Goal: Transaction & Acquisition: Book appointment/travel/reservation

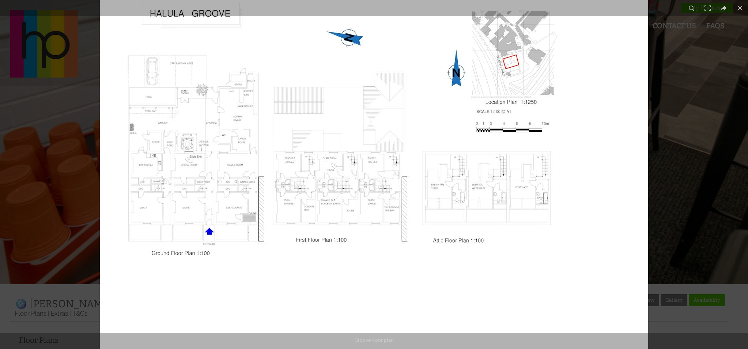
scroll to position [299, 0]
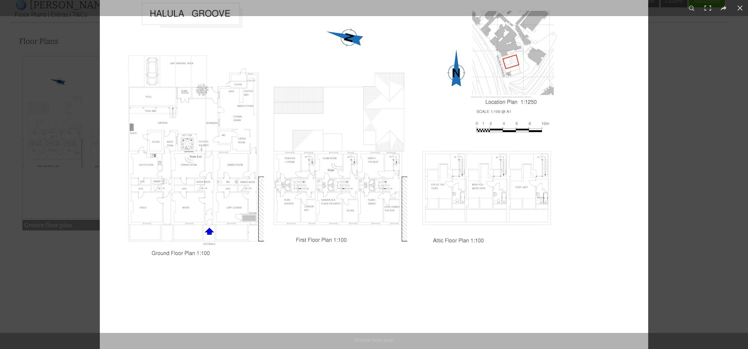
click at [207, 176] on img at bounding box center [374, 170] width 548 height 387
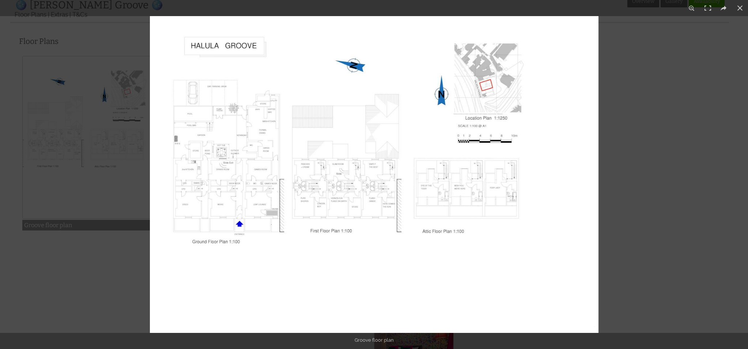
click at [207, 176] on img at bounding box center [374, 174] width 449 height 317
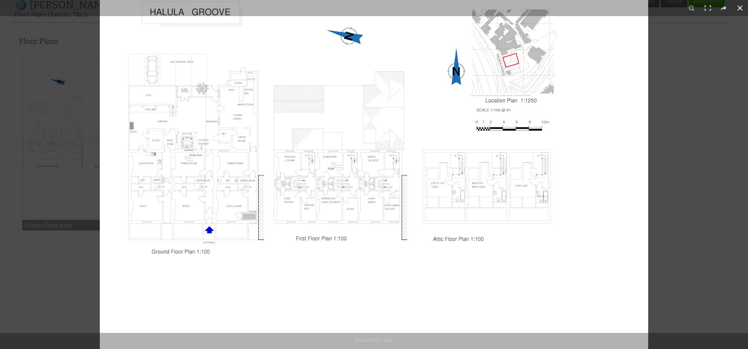
click at [678, 118] on div at bounding box center [474, 150] width 748 height 349
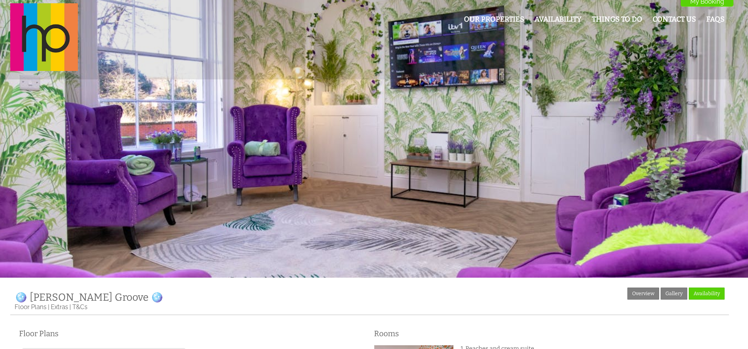
scroll to position [9, 0]
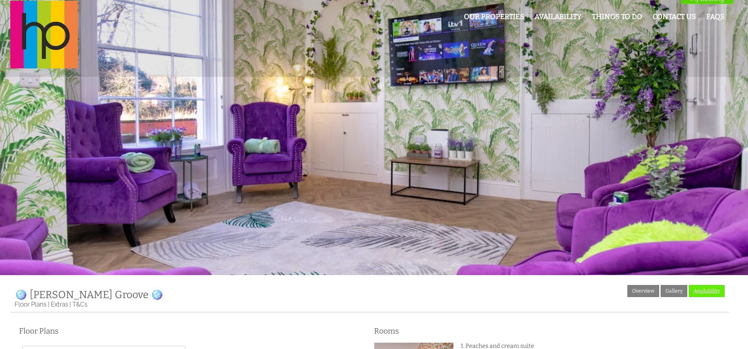
click at [717, 290] on link "Availability" at bounding box center [707, 291] width 36 height 12
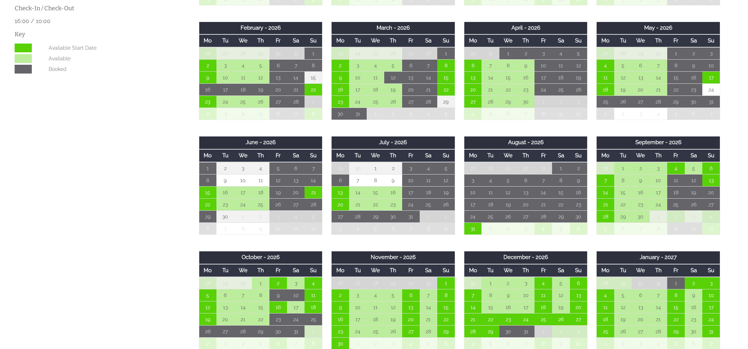
scroll to position [420, 0]
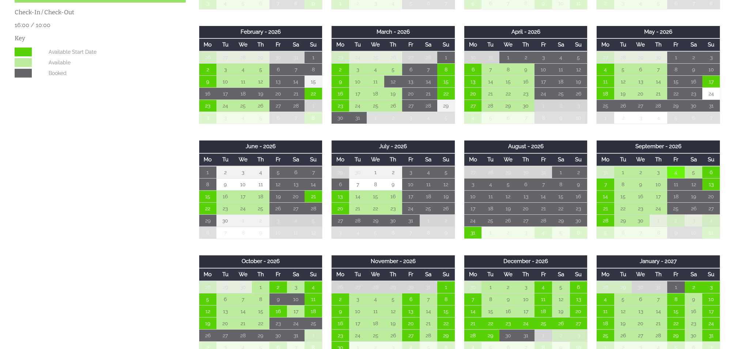
click at [671, 172] on td "4" at bounding box center [676, 172] width 18 height 12
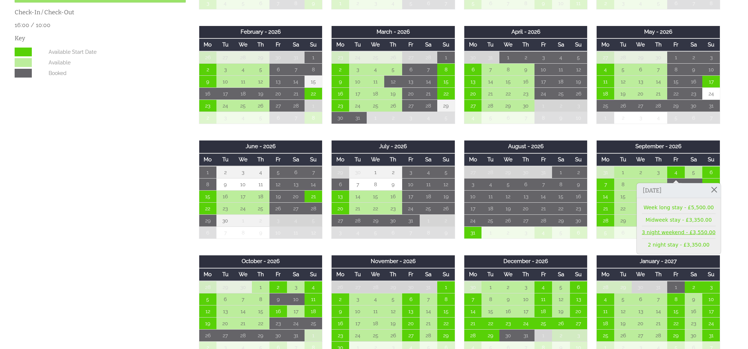
click at [667, 231] on link "3 night weekend - £3,550.00" at bounding box center [679, 232] width 74 height 8
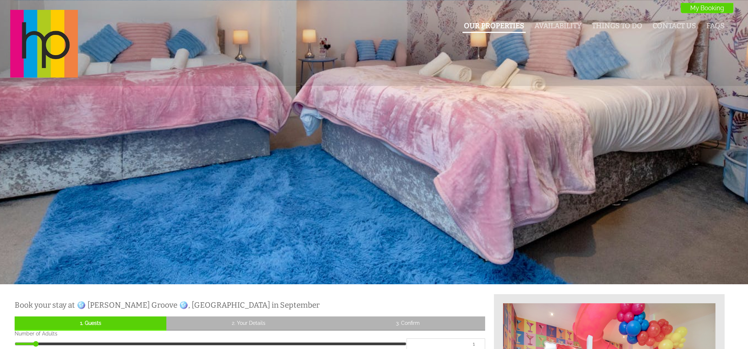
click at [490, 28] on link "Our Properties" at bounding box center [494, 26] width 60 height 8
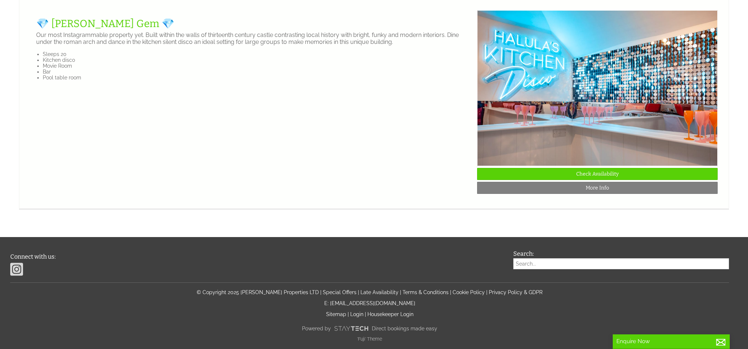
scroll to position [1521, 0]
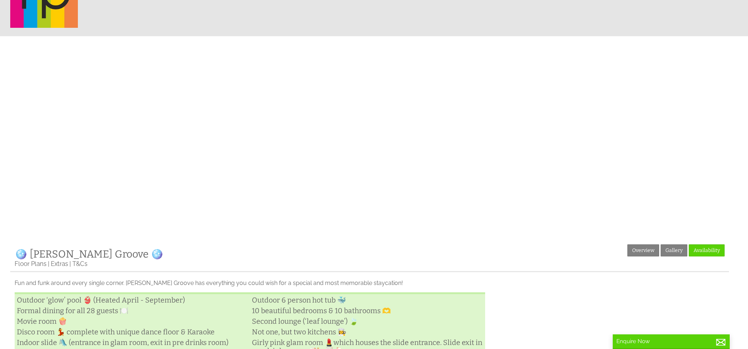
scroll to position [50, 0]
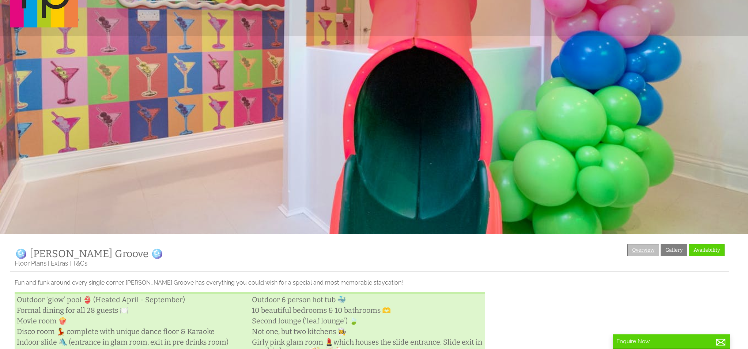
click at [636, 250] on link "Overview" at bounding box center [643, 250] width 32 height 12
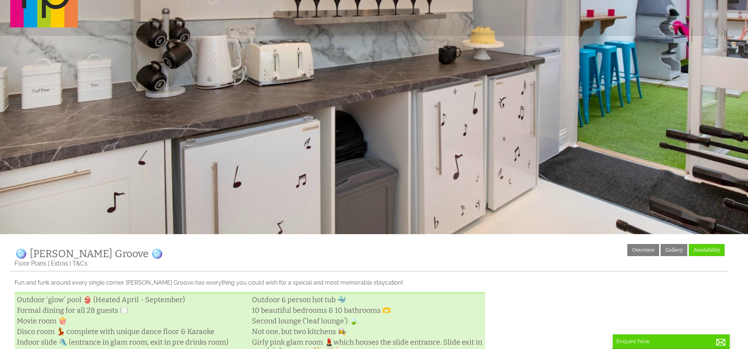
scroll to position [0, 0]
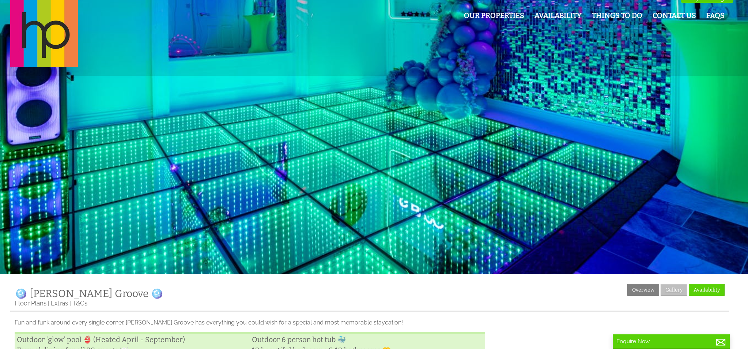
click at [673, 288] on link "Gallery" at bounding box center [674, 290] width 27 height 12
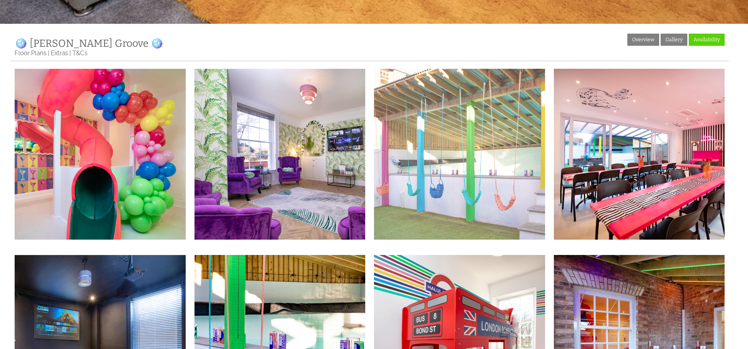
scroll to position [255, 0]
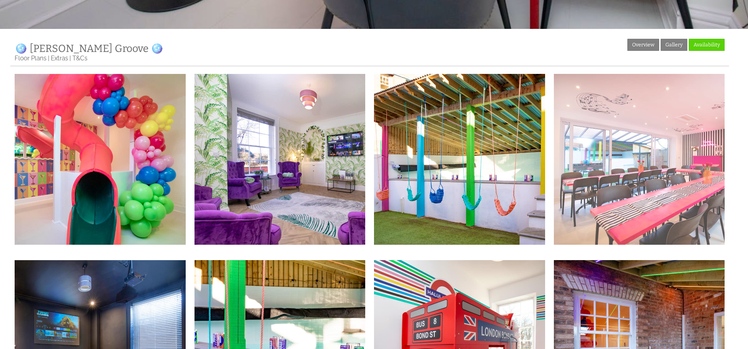
click at [591, 173] on img at bounding box center [639, 159] width 171 height 171
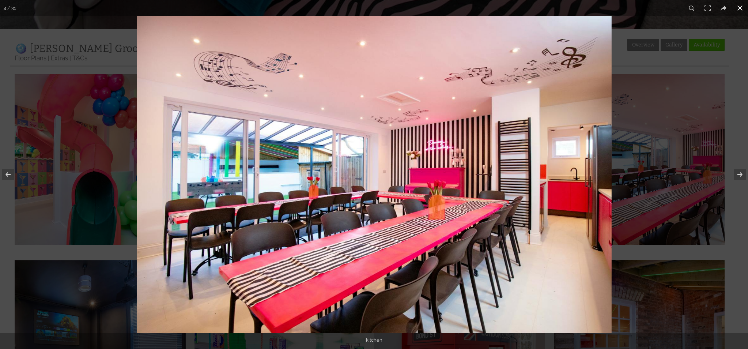
click at [669, 220] on div at bounding box center [511, 190] width 748 height 349
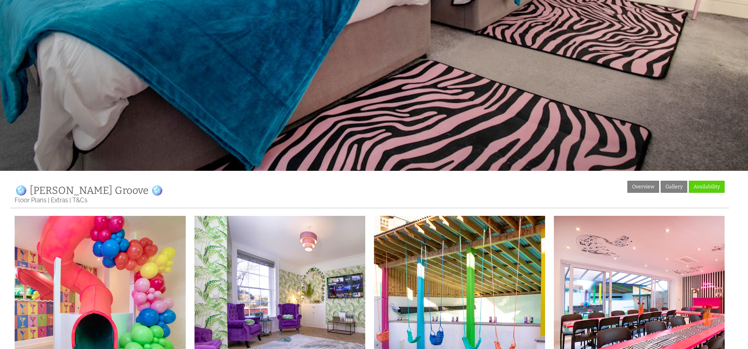
scroll to position [184, 0]
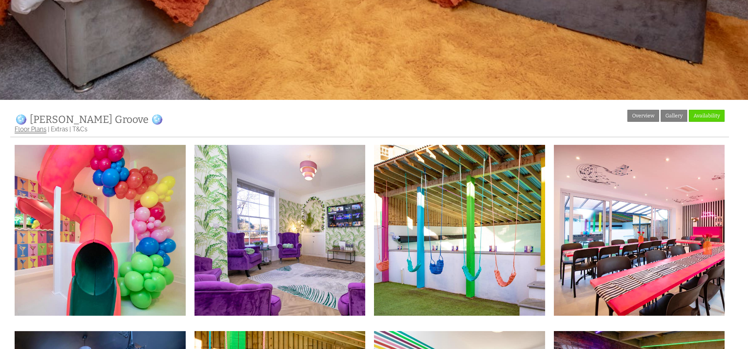
click at [40, 132] on link "Floor Plans" at bounding box center [31, 129] width 32 height 8
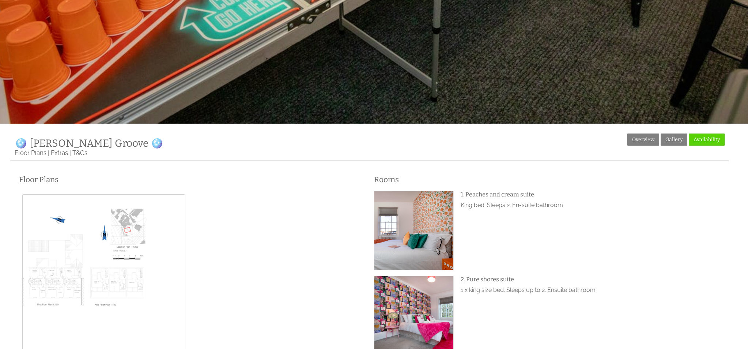
scroll to position [162, 0]
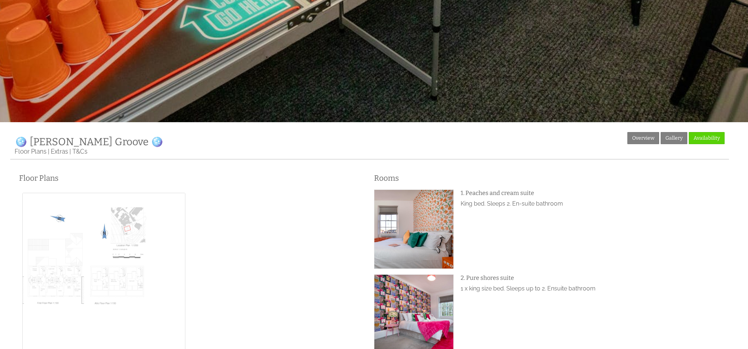
click at [116, 275] on img at bounding box center [103, 274] width 163 height 163
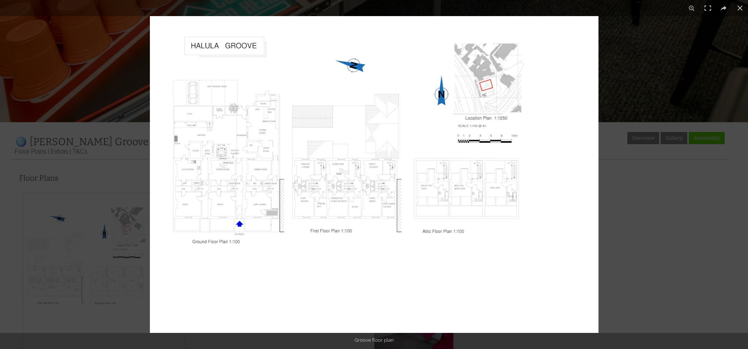
click at [225, 133] on img at bounding box center [374, 174] width 449 height 317
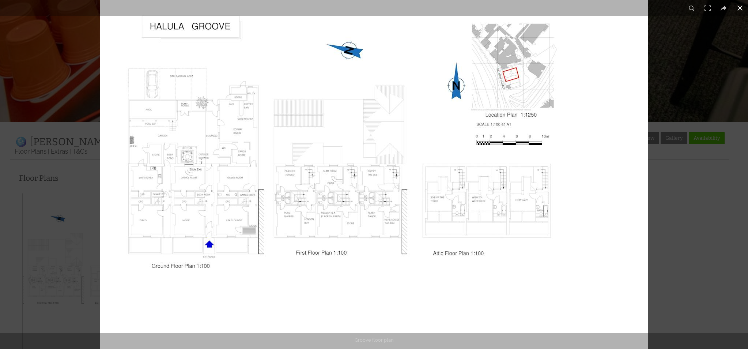
click at [671, 204] on div at bounding box center [474, 164] width 748 height 349
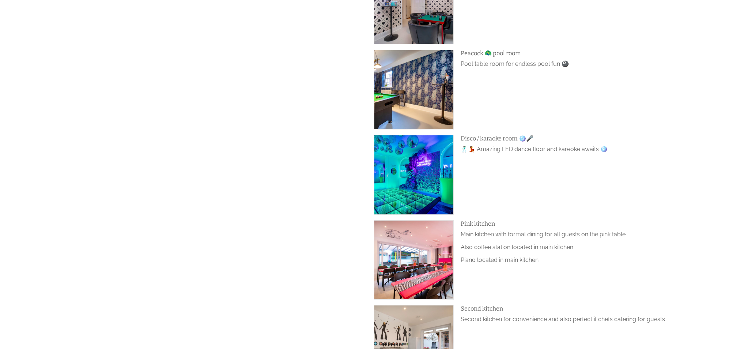
scroll to position [1325, 0]
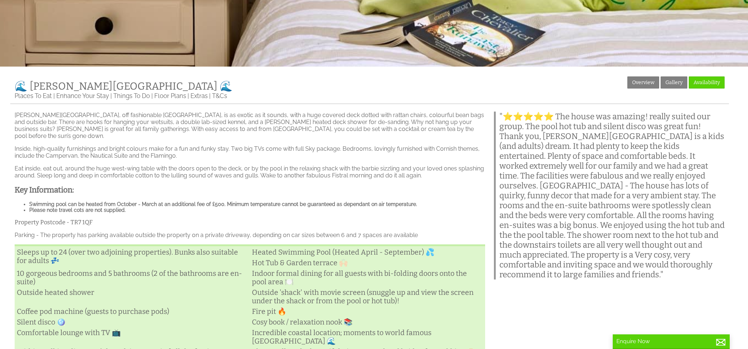
scroll to position [219, 0]
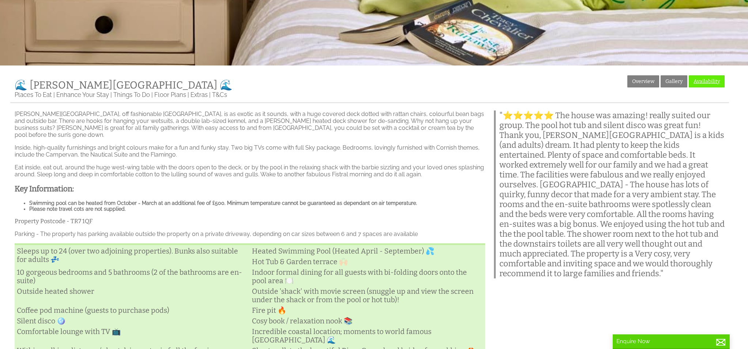
click at [701, 82] on link "Availability" at bounding box center [707, 81] width 36 height 12
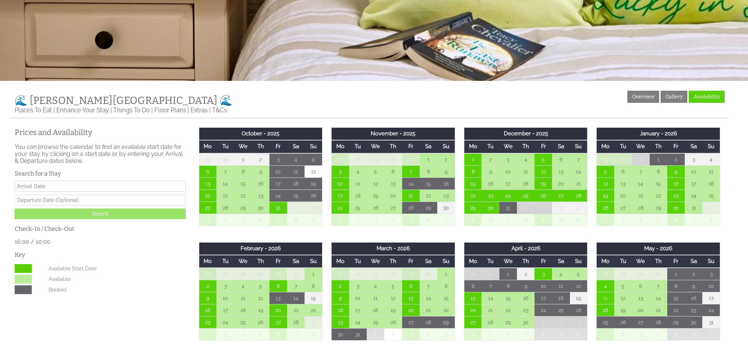
scroll to position [208, 0]
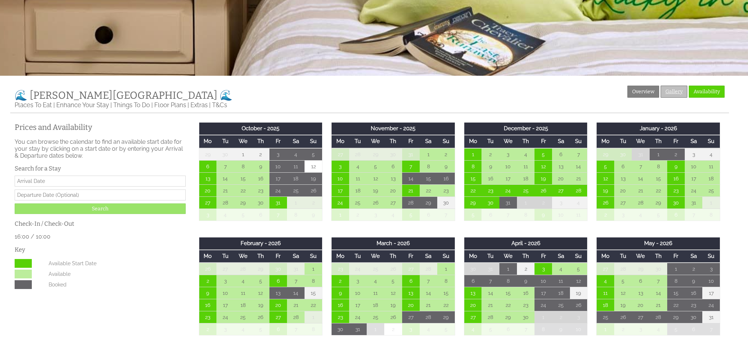
click at [676, 92] on link "Gallery" at bounding box center [674, 92] width 27 height 12
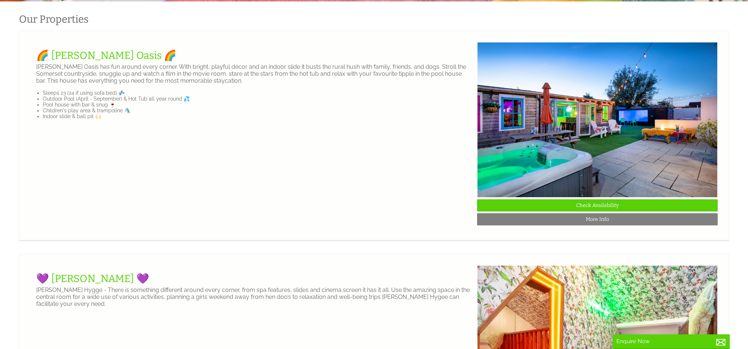
scroll to position [284, 0]
